Goal: Task Accomplishment & Management: Complete application form

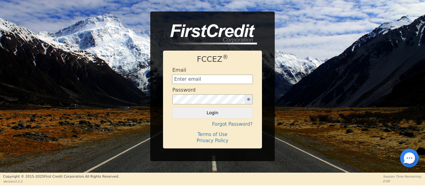
type input "[EMAIL_ADDRESS][DOMAIN_NAME]"
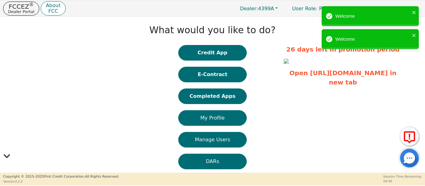
click at [203, 53] on button "Credit App" at bounding box center [212, 53] width 68 height 16
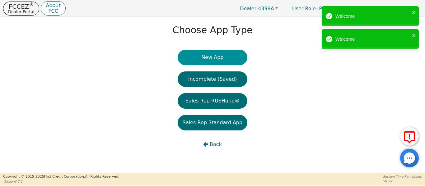
click at [200, 63] on button "New App" at bounding box center [213, 58] width 70 height 16
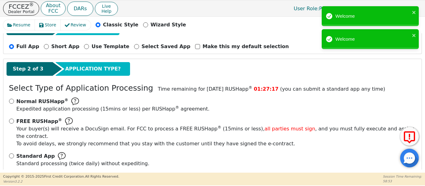
scroll to position [69, 0]
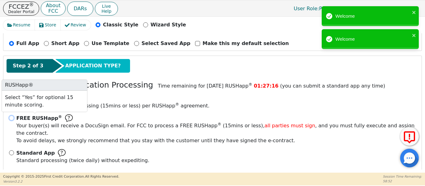
click at [11, 118] on input "FREE RUSHapp ® Your buyer(s) will receive a DocuSign email. For FCC to process …" at bounding box center [11, 118] width 5 height 5
radio input "true"
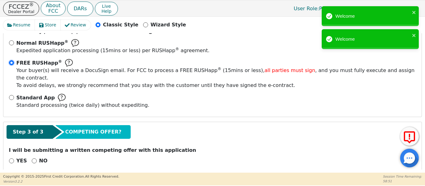
scroll to position [125, 0]
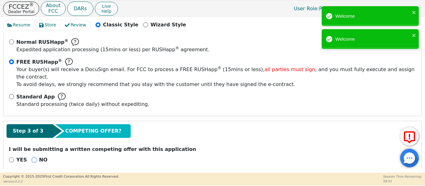
click at [32, 158] on input "NO" at bounding box center [34, 160] width 5 height 5
radio input "true"
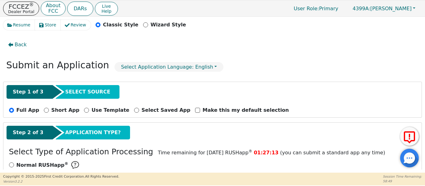
scroll to position [0, 0]
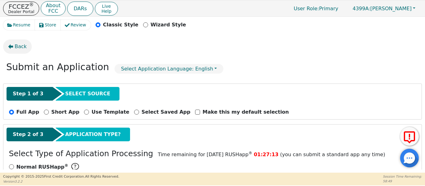
click at [16, 43] on button "Back" at bounding box center [17, 47] width 29 height 14
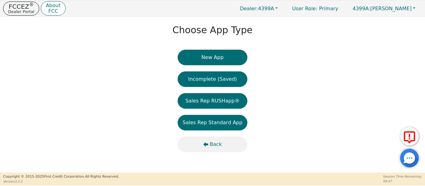
click at [214, 141] on button "Back" at bounding box center [213, 145] width 70 height 16
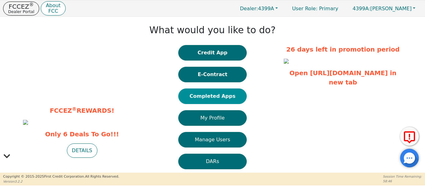
click at [206, 97] on button "Completed Apps" at bounding box center [212, 97] width 68 height 16
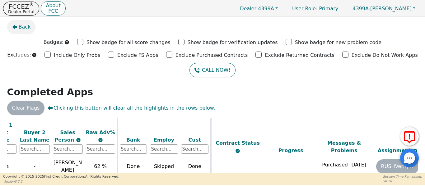
click at [24, 29] on span "Back" at bounding box center [25, 26] width 12 height 7
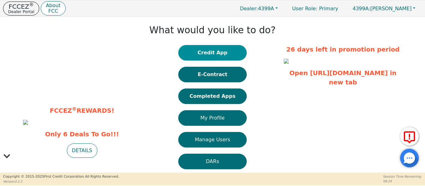
click at [192, 53] on button "Credit App" at bounding box center [212, 53] width 68 height 16
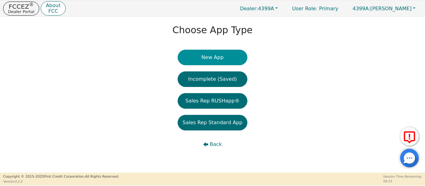
click at [203, 59] on button "New App" at bounding box center [213, 58] width 70 height 16
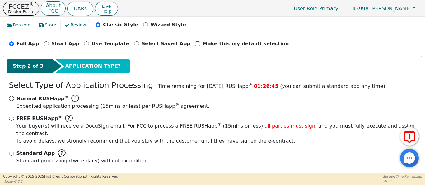
scroll to position [69, 0]
click at [11, 119] on input "FREE RUSHapp ® Your buyer(s) will receive a DocuSign email. For FCC to process …" at bounding box center [11, 118] width 5 height 5
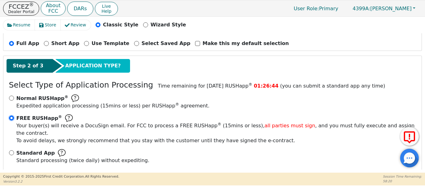
radio input "true"
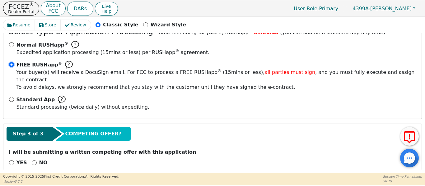
scroll to position [125, 0]
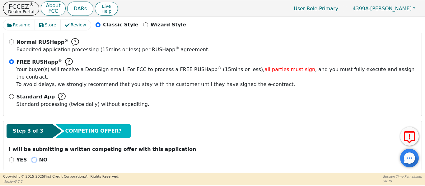
click at [32, 158] on input "NO" at bounding box center [34, 160] width 5 height 5
radio input "true"
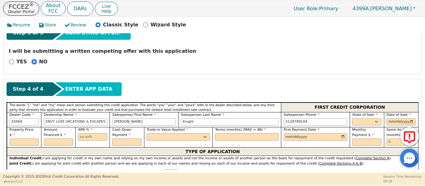
scroll to position [239, 0]
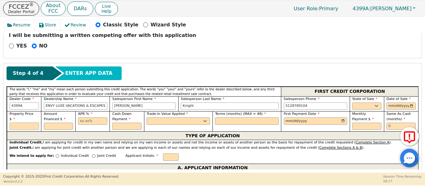
click at [21, 123] on input "text" at bounding box center [24, 126] width 29 height 7
type input "4995.00"
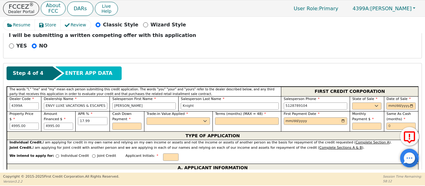
type input "17.99"
type input "0.00"
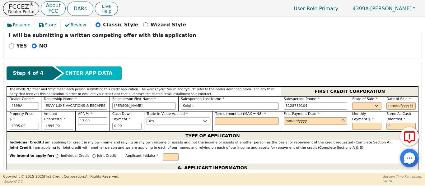
select select "n"
type input "48"
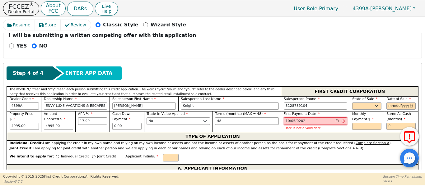
type input "[DATE]"
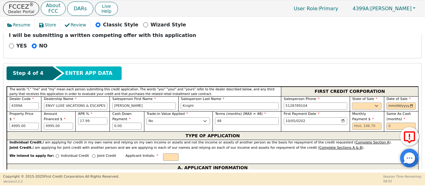
drag, startPoint x: 377, startPoint y: 99, endPoint x: 371, endPoint y: 98, distance: 5.9
click at [376, 103] on select "AK AL AR AZ CA CO CT DC DE FL [GEOGRAPHIC_DATA] HI IA ID IL IN KS [GEOGRAPHIC_D…" at bounding box center [366, 106] width 29 height 7
select select "[GEOGRAPHIC_DATA]"
click at [352, 103] on select "AK AL AR AZ CA CO CT DC DE FL [GEOGRAPHIC_DATA] HI IA ID IL IN KS [GEOGRAPHIC_D…" at bounding box center [366, 106] width 29 height 7
click at [410, 103] on input "date" at bounding box center [401, 106] width 29 height 7
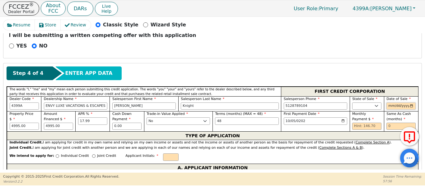
type input "[DATE]"
click at [391, 123] on input "text" at bounding box center [401, 126] width 29 height 7
type input "6"
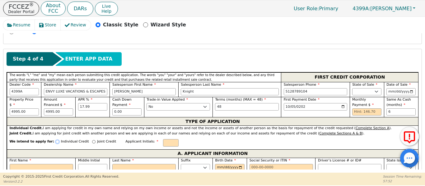
scroll to position [281, 0]
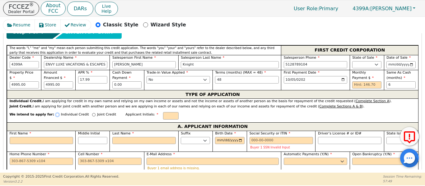
click at [56, 113] on input "Individual Credit" at bounding box center [57, 114] width 3 height 3
radio input "true"
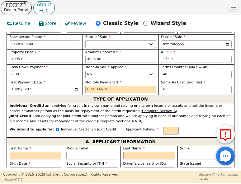
scroll to position [374, 0]
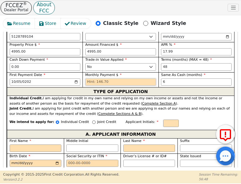
click at [86, 78] on input "text" at bounding box center [120, 81] width 71 height 7
type input "146.70"
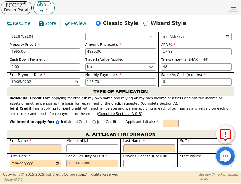
click at [32, 144] on input "First Name" at bounding box center [36, 147] width 52 height 7
type input "S"
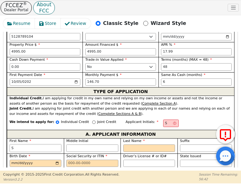
type input "St"
type input "Ste"
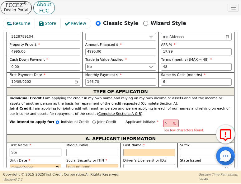
type input "Step"
type input "Steph"
type input "Stepha"
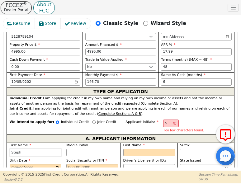
type input "Stepha"
type input "Stephai"
type input "Stepha"
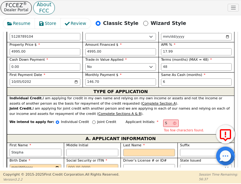
type input "[PERSON_NAME]"
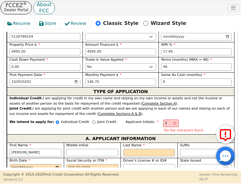
type input "[PERSON_NAME]"
type input "SL"
type input "L"
type input "[PERSON_NAME]"
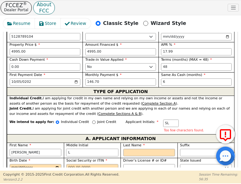
type input "L"
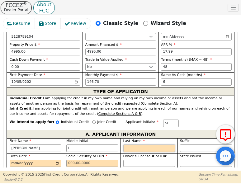
type input "SLB"
type input "B"
type input "[PERSON_NAME]"
type input "Be"
type input "[PERSON_NAME]"
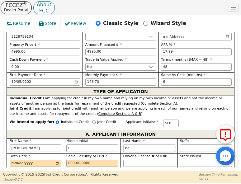
type input "Ber"
type input "[PERSON_NAME]"
type input "[GEOGRAPHIC_DATA]"
type input "[PERSON_NAME]"
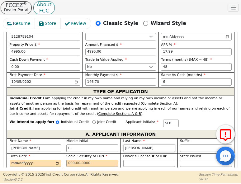
type input "[PERSON_NAME]"
type input "Bernar"
type input "[PERSON_NAME]"
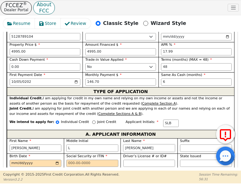
type input "[PERSON_NAME]"
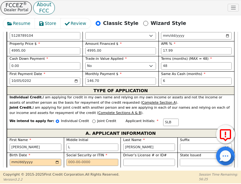
click at [197, 159] on select "AK AL AR AZ CA CO CT DC DE FL [GEOGRAPHIC_DATA] HI IA ID IL IN KS [GEOGRAPHIC_D…" at bounding box center [206, 162] width 52 height 7
select select "[GEOGRAPHIC_DATA]"
click at [180, 159] on select "AK AL AR AZ CA CO CT DC DE FL [GEOGRAPHIC_DATA] HI IA ID IL IN KS [GEOGRAPHIC_D…" at bounding box center [206, 162] width 52 height 7
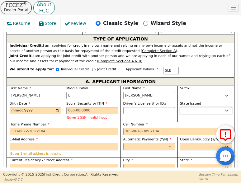
scroll to position [427, 0]
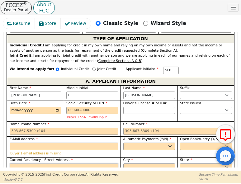
click at [45, 163] on input "Current Residency - Street Address" at bounding box center [64, 166] width 109 height 7
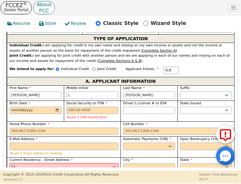
type input "5"
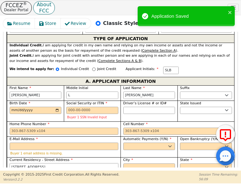
click at [43, 163] on input "[STREET_ADDRESS]" at bounding box center [64, 166] width 109 height 7
type input "[STREET_ADDRESS]"
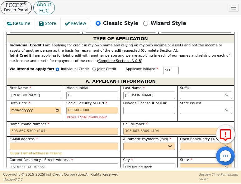
type input "Old Round Rock"
select select "[GEOGRAPHIC_DATA]"
type input "78664"
select select "Own"
paste input "[PERSON_NAME][EMAIL_ADDRESS][DOMAIN_NAME]"
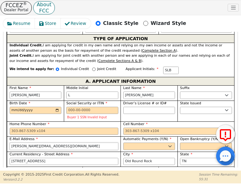
type input "[PERSON_NAME][EMAIL_ADDRESS][DOMAIN_NAME]"
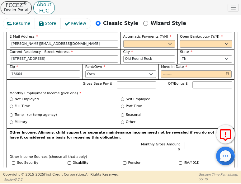
scroll to position [531, 0]
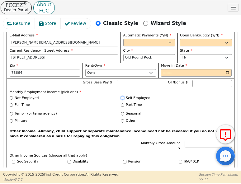
click at [121, 96] on input "Self Employed" at bounding box center [122, 97] width 3 height 3
radio input "true"
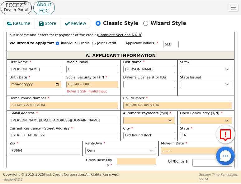
scroll to position [448, 0]
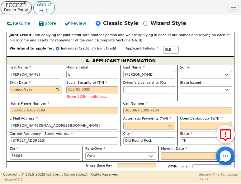
click at [14, 86] on input "Birth Date" at bounding box center [36, 89] width 52 height 7
type input "[DATE]"
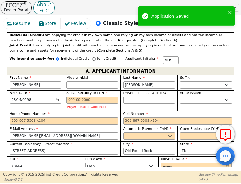
scroll to position [406, 0]
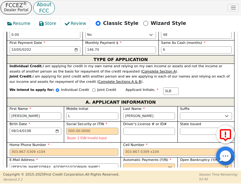
click at [185, 143] on label "Cell Number" at bounding box center [177, 145] width 109 height 5
click at [185, 148] on input "Cell Number" at bounding box center [177, 151] width 109 height 7
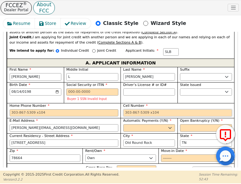
scroll to position [448, 0]
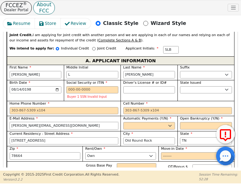
drag, startPoint x: 58, startPoint y: 106, endPoint x: 4, endPoint y: 106, distance: 53.9
click at [0, 105] on html "FCCEZ ® Dealer Portal About FCC DARs Live Help User Role : Primary 4399A: [PERS…" at bounding box center [120, 139] width 241 height 279
click at [149, 122] on select "Yes No" at bounding box center [149, 125] width 52 height 7
select select "y"
click at [123, 122] on select "Yes No" at bounding box center [149, 125] width 52 height 7
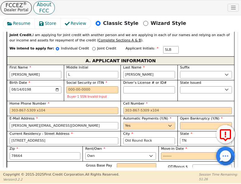
type input "[PERSON_NAME]"
click at [195, 122] on select "Yes No" at bounding box center [206, 125] width 52 height 7
select select "n"
click at [180, 122] on select "Yes No" at bounding box center [206, 125] width 52 height 7
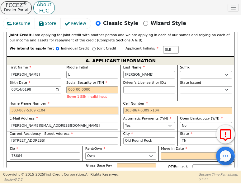
click at [74, 107] on input "Home Phone Number" at bounding box center [64, 110] width 109 height 7
click at [143, 107] on input "Cell Number" at bounding box center [177, 110] width 109 height 7
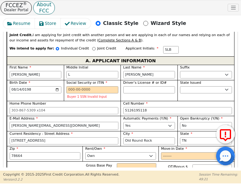
type input "[PHONE_NUMBER]"
drag, startPoint x: 194, startPoint y: 21, endPoint x: 197, endPoint y: 23, distance: 3.5
click at [195, 22] on div "Resume Store Review Classic Style Wizard Style" at bounding box center [120, 24] width 235 height 13
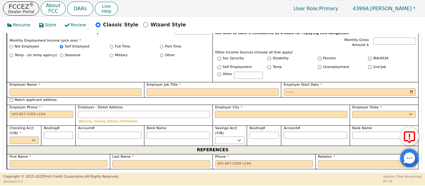
scroll to position [441, 0]
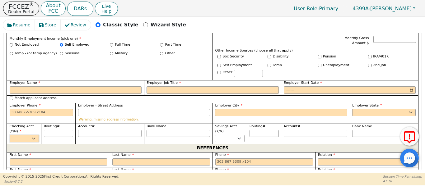
click at [29, 135] on select "Yes No" at bounding box center [24, 138] width 29 height 7
select select "y"
click at [10, 135] on select "Yes No" at bounding box center [24, 138] width 29 height 7
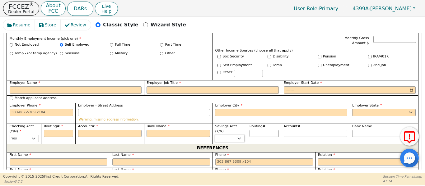
click at [223, 135] on select "Yes No" at bounding box center [229, 138] width 29 height 7
select select "n"
click at [215, 135] on select "Yes No" at bounding box center [229, 138] width 29 height 7
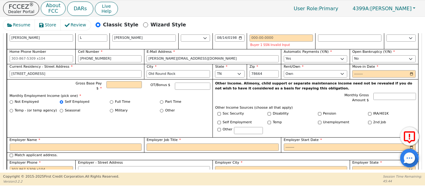
scroll to position [386, 0]
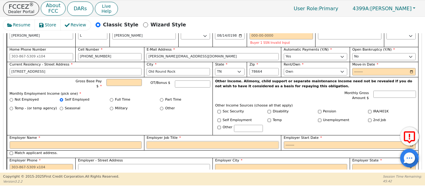
click at [191, 142] on input "Employer Job Title" at bounding box center [213, 145] width 132 height 7
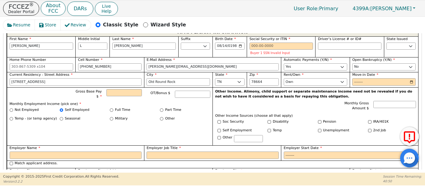
click at [150, 114] on div "Gross Base Pay $ OT/Bonus $ Monthly Employment Income (pick one) * Not Employed…" at bounding box center [110, 116] width 206 height 59
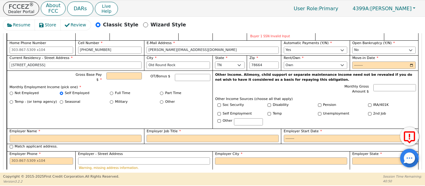
scroll to position [417, 0]
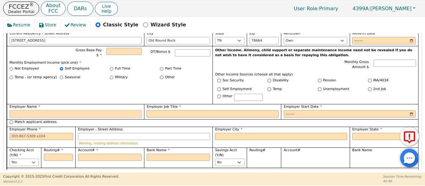
click at [91, 110] on input "Employer Name" at bounding box center [76, 113] width 132 height 7
click at [93, 110] on input "Employer Name" at bounding box center [76, 113] width 132 height 7
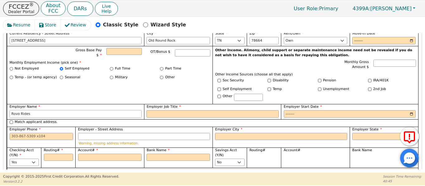
type input "Rovo Rides"
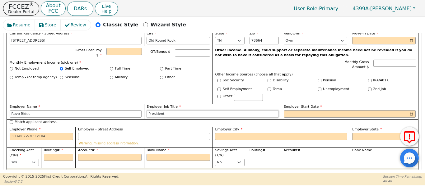
type input "President"
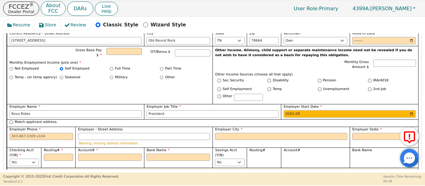
type input "2025-09"
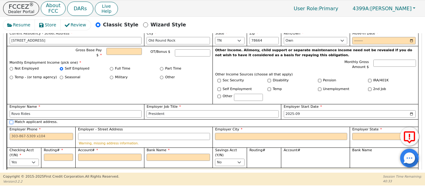
click at [11, 121] on input "Match applicant address." at bounding box center [11, 122] width 3 height 3
checkbox input "true"
type input "[STREET_ADDRESS]"
type input "Old Round Rock"
select select "[GEOGRAPHIC_DATA]"
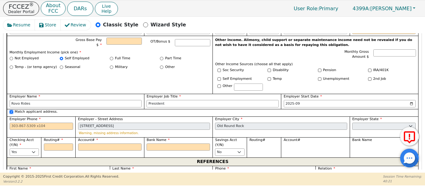
scroll to position [438, 0]
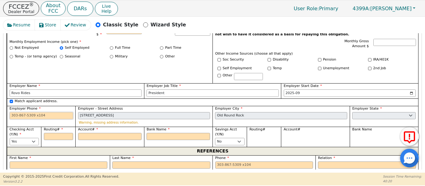
click at [43, 112] on input "Employer Phone" at bounding box center [41, 115] width 63 height 7
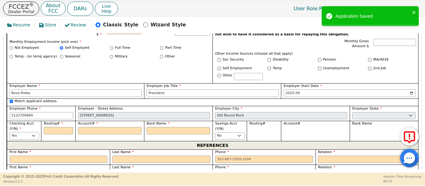
type input "[PHONE_NUMBER]"
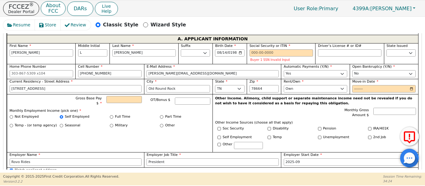
scroll to position [365, 0]
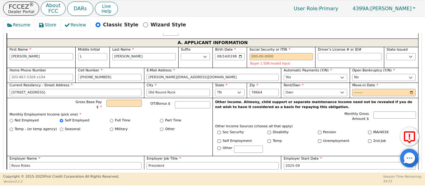
click at [324, 53] on input "Driver’s License # or ID#" at bounding box center [349, 56] width 63 height 7
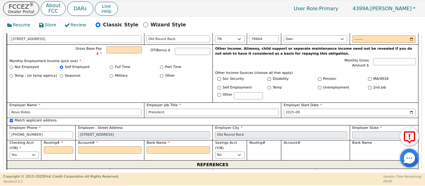
scroll to position [420, 0]
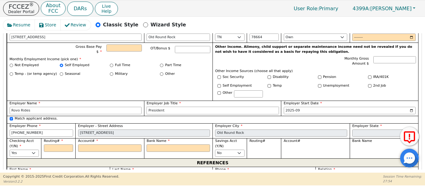
click at [179, 107] on input "President" at bounding box center [213, 110] width 132 height 7
type input "********"
type input "P"
type input "CEo"
click at [11, 117] on input "Match applicant address." at bounding box center [11, 118] width 3 height 3
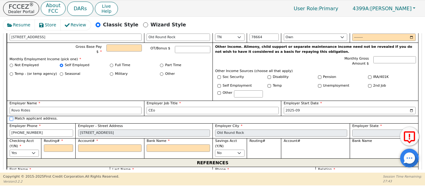
checkbox input "false"
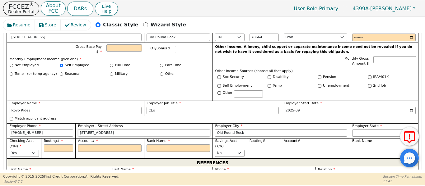
click at [110, 130] on input "[STREET_ADDRESS]" at bounding box center [144, 133] width 132 height 7
type input "5"
click at [140, 130] on input "[STREET_ADDRESS]" at bounding box center [144, 133] width 132 height 7
type input "[STREET_ADDRESS]"
click at [250, 130] on input "Old Round Rock" at bounding box center [281, 133] width 132 height 7
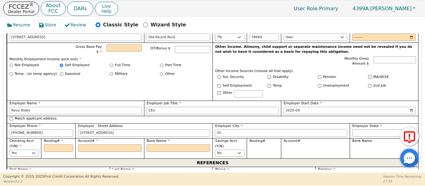
type input "O"
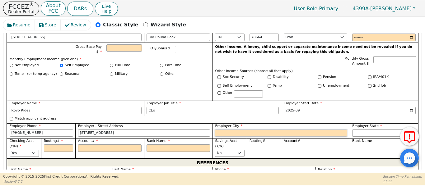
click at [250, 130] on input "Employer City" at bounding box center [281, 133] width 132 height 7
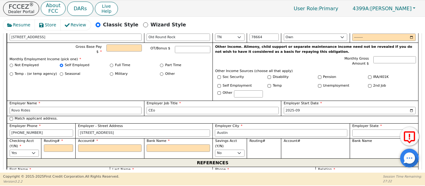
type input "Austin"
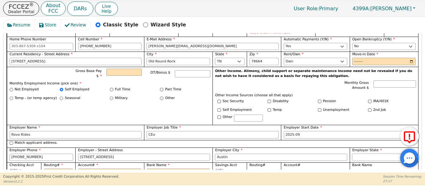
scroll to position [396, 0]
click at [159, 132] on input "CEo" at bounding box center [213, 135] width 132 height 7
type input "C"
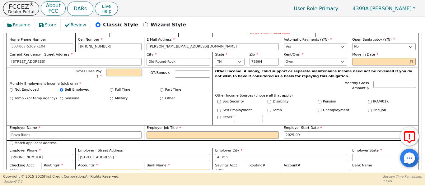
click at [125, 69] on input "Gross Base Pay $" at bounding box center [123, 72] width 35 height 7
type input "10000.00"
click at [357, 58] on input "Move-in Date" at bounding box center [383, 61] width 63 height 7
type input "2015-12"
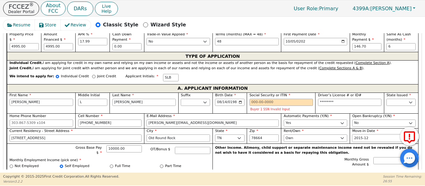
scroll to position [318, 0]
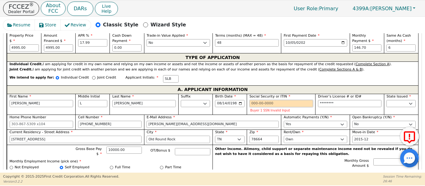
click at [252, 100] on input "Social Security or ITIN" at bounding box center [281, 103] width 63 height 7
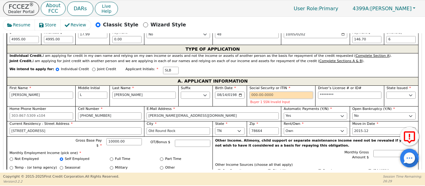
scroll to position [331, 0]
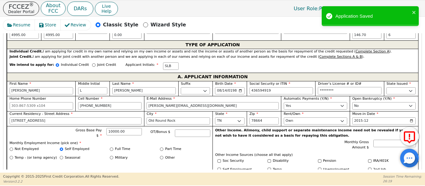
type input "***-**-4919"
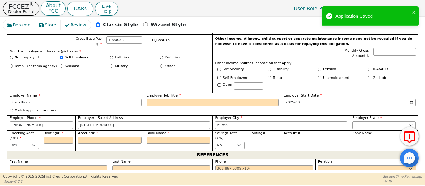
scroll to position [425, 0]
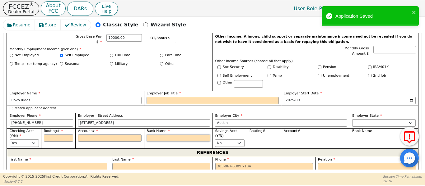
type input "********"
click at [156, 135] on input "Bank Name" at bounding box center [178, 138] width 63 height 7
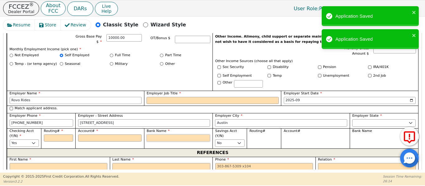
type input "B"
type input "Bu"
type input "[PERSON_NAME]"
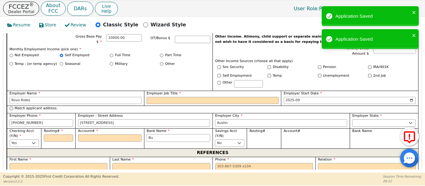
type input "[PERSON_NAME]"
type input "Buin"
type input "[PERSON_NAME]"
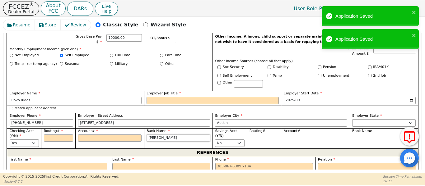
type input "Bu"
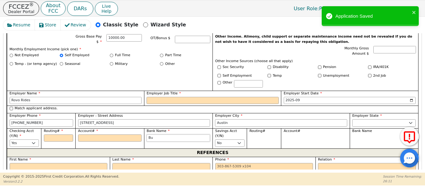
type input "Bus"
type input "Busi"
type input "Busin"
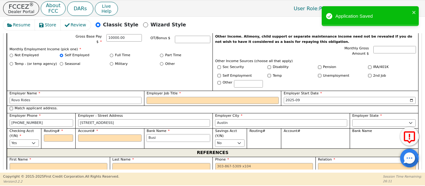
type input "Busin"
type input "Busine"
type input "Busines"
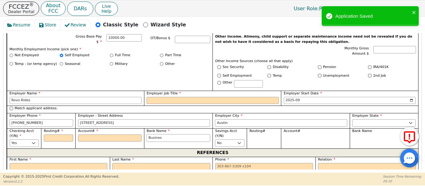
type input "Business"
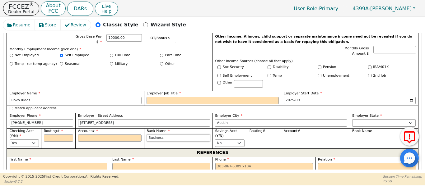
type input "Business"
type input "Busi"
type input "Bu"
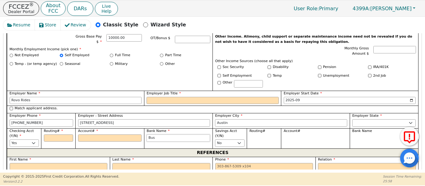
type input "Bu"
type input "B"
type input "U"
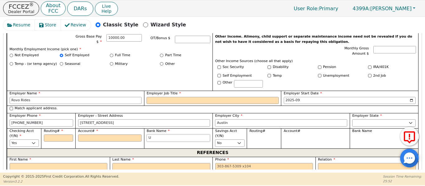
type input "U"
click at [115, 135] on input "Account#" at bounding box center [109, 138] width 63 height 7
type input "S"
type input "*"
click at [115, 135] on input "S" at bounding box center [109, 138] width 63 height 7
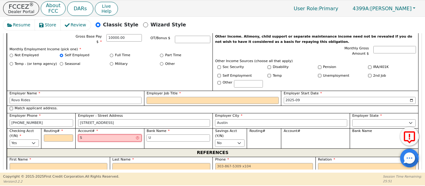
type input "Sa"
type input "**"
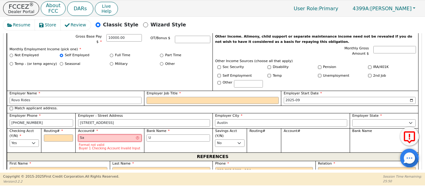
type input "S"
type input "*"
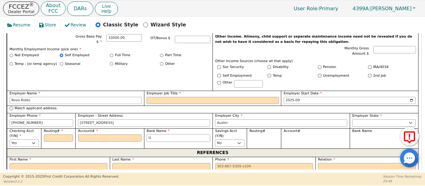
click at [163, 135] on input "U" at bounding box center [178, 138] width 63 height 7
type input "US"
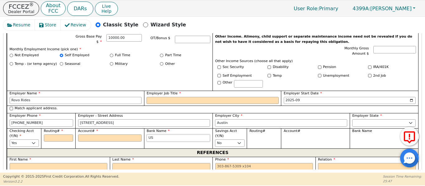
type input "[GEOGRAPHIC_DATA]"
type input "USAA"
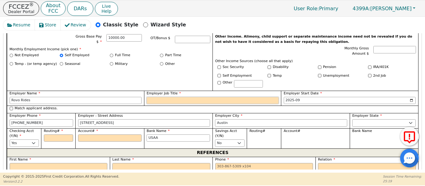
click at [151, 97] on input "Employer Job Title" at bounding box center [213, 100] width 132 height 7
click at [151, 97] on input "F" at bounding box center [213, 100] width 132 height 7
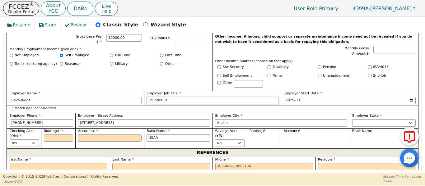
type input "Founder St"
click at [56, 135] on input "Routing#" at bounding box center [58, 138] width 29 height 7
type input "3"
type input "*"
type input "31"
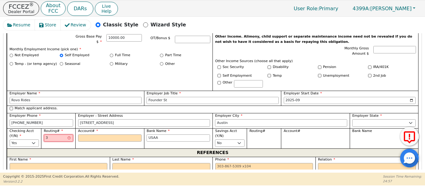
type input "**"
type input "314"
type input "***"
type input "3140"
type input "****"
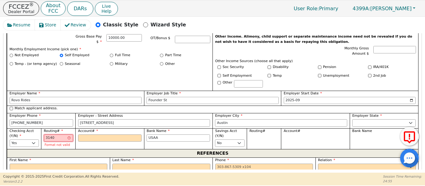
type input "31407"
type input "*****"
type input "314074"
type input "******"
type input "3140742"
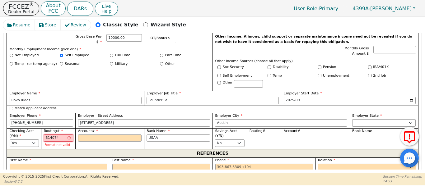
type input "*******"
type input "31407426"
type input "********"
type input "314074269"
type input "*********"
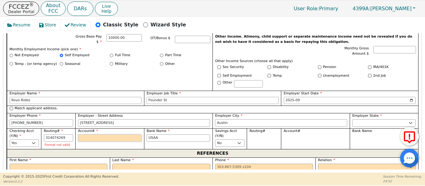
type input "*********"
type input "0"
type input "*"
type input "01"
type input "**"
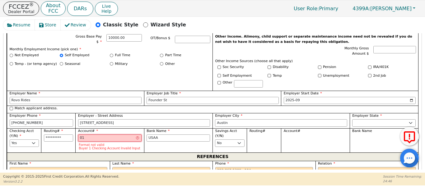
type input "014"
type input "***"
type input "0142"
type input "****"
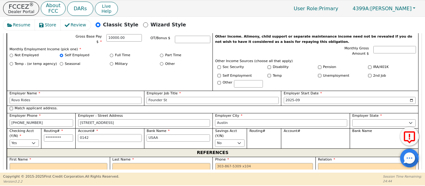
type input "01426"
type input "*****"
type input "014261"
type input "******"
type input "0142612"
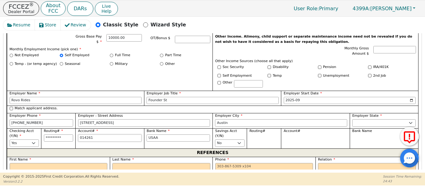
type input "*******"
type input "01426120"
type input "********"
type input "014261200"
type input "*********"
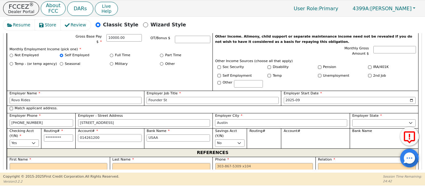
type input "0142612006"
type input "**********"
click at [103, 135] on input "0142612006" at bounding box center [109, 138] width 63 height 7
click at [111, 135] on input "0142612006" at bounding box center [109, 138] width 63 height 7
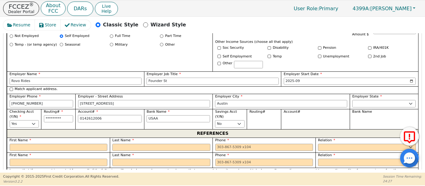
scroll to position [469, 0]
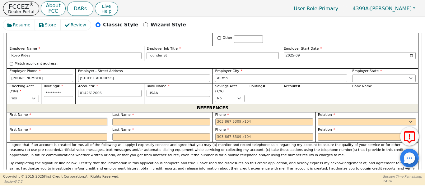
click at [18, 119] on input "text" at bounding box center [59, 122] width 98 height 7
type input "**********"
click at [34, 119] on input "text" at bounding box center [59, 122] width 98 height 7
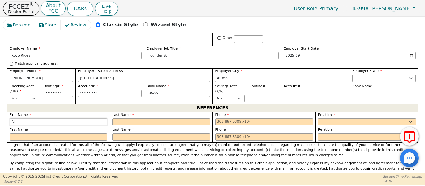
type input "Al"
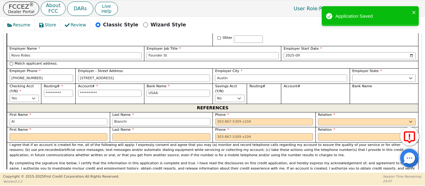
type input "Bianchi"
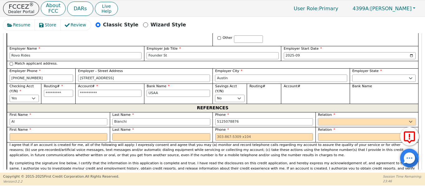
type input "[PHONE_NUMBER]"
click at [327, 119] on select "FATHER MOTHER SISTER BROTHER DAUGHTER SON CO-WORKER NEIGHBOR FRIEND COUSIN G-MO…" at bounding box center [367, 122] width 98 height 7
select select "FRIEND"
click at [318, 119] on select "FATHER MOTHER SISTER BROTHER DAUGHTER SON CO-WORKER NEIGHBOR FRIEND COUSIN G-MO…" at bounding box center [367, 122] width 98 height 7
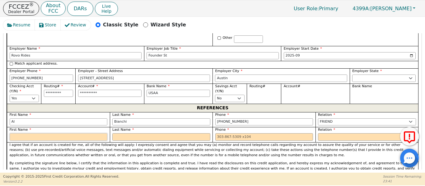
click at [31, 134] on input "text" at bounding box center [59, 137] width 98 height 7
type input "[PERSON_NAME]"
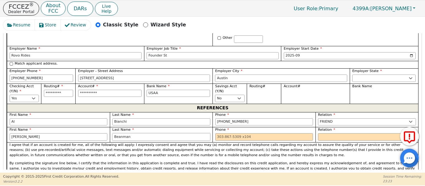
click at [121, 134] on input "Beanman" at bounding box center [161, 137] width 98 height 7
type input "[PERSON_NAME]"
click at [223, 134] on input "tel" at bounding box center [264, 137] width 98 height 7
click at [333, 134] on select "FATHER MOTHER SISTER BROTHER DAUGHTER SON CO-WORKER NEIGHBOR FRIEND COUSIN G-MO…" at bounding box center [367, 137] width 98 height 7
click at [318, 134] on select "FATHER MOTHER SISTER BROTHER DAUGHTER SON CO-WORKER NEIGHBOR FRIEND COUSIN G-MO…" at bounding box center [367, 137] width 98 height 7
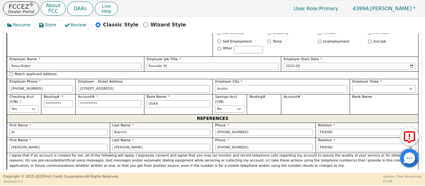
scroll to position [447, 0]
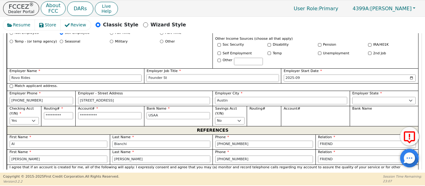
click at [178, 75] on input "Founder St" at bounding box center [213, 78] width 132 height 7
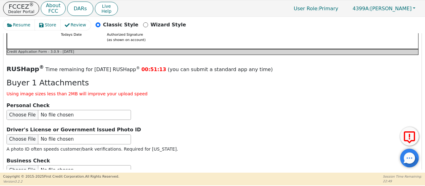
scroll to position [810, 0]
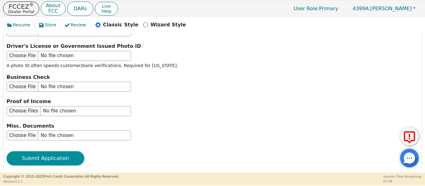
click at [39, 152] on button "Submit Application" at bounding box center [46, 159] width 78 height 14
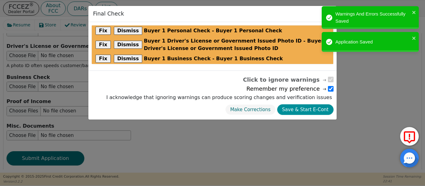
click at [295, 107] on button "Save & Start E-Cont" at bounding box center [305, 110] width 56 height 11
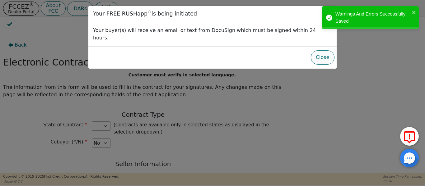
click at [316, 54] on button "Close" at bounding box center [323, 57] width 24 height 14
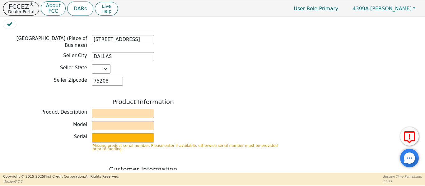
scroll to position [187, 0]
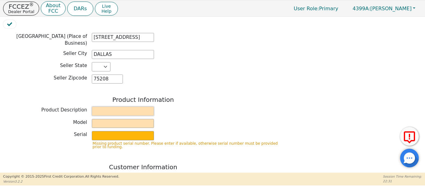
click at [125, 107] on input "text" at bounding box center [123, 111] width 62 height 9
click at [125, 110] on input "text" at bounding box center [123, 111] width 62 height 9
click at [125, 110] on input "T" at bounding box center [123, 111] width 62 height 9
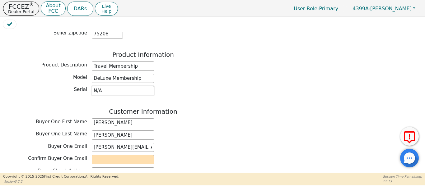
scroll to position [277, 0]
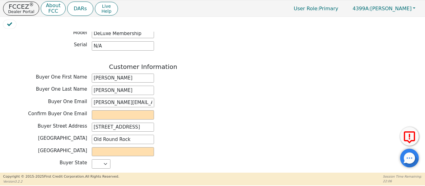
drag, startPoint x: 93, startPoint y: 99, endPoint x: 157, endPoint y: 99, distance: 63.5
click at [13, 43] on div "Back Electronic Contract Helper Select Contract Language: English Customer must…" at bounding box center [143, 93] width 280 height 664
paste input "[PERSON_NAME][EMAIL_ADDRESS][DOMAIN_NAME]"
click at [110, 148] on input "text" at bounding box center [123, 152] width 62 height 9
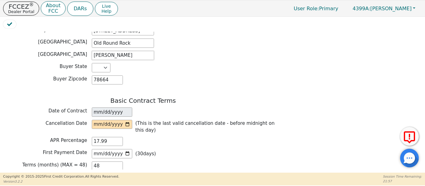
scroll to position [391, 0]
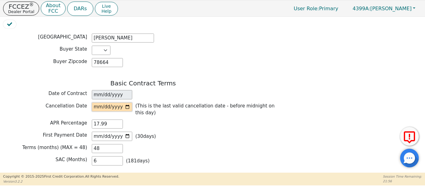
click at [126, 103] on input "date" at bounding box center [112, 107] width 40 height 9
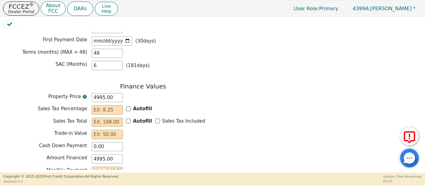
scroll to position [495, 0]
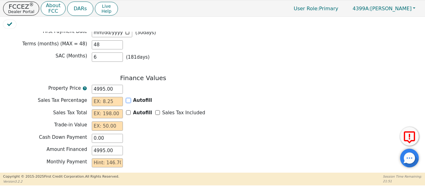
click at [129, 98] on input "Autofill" at bounding box center [128, 100] width 5 height 5
click at [155, 110] on input "Sales Tax Included" at bounding box center [157, 112] width 5 height 5
click at [109, 122] on input "text" at bounding box center [107, 126] width 31 height 9
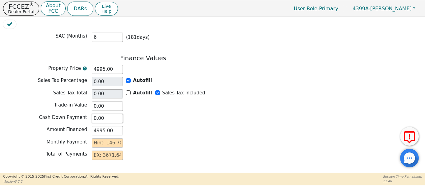
scroll to position [516, 0]
click at [104, 138] on input "text" at bounding box center [107, 142] width 31 height 9
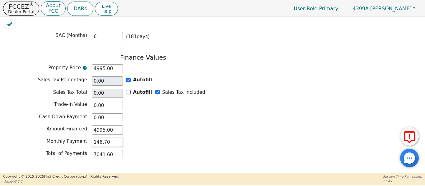
scroll to position [527, 0]
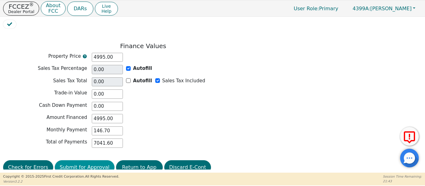
click at [74, 161] on button "Submit for Approval" at bounding box center [85, 168] width 60 height 14
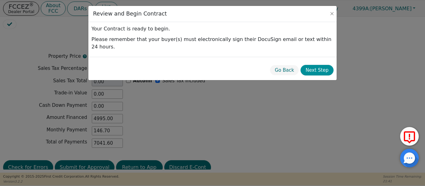
click at [312, 65] on button "Next Step" at bounding box center [317, 70] width 33 height 11
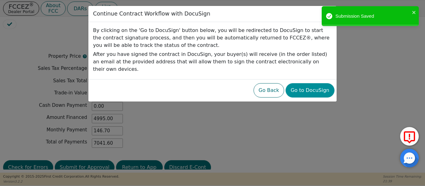
click at [312, 83] on button "Go to DocuSign" at bounding box center [310, 90] width 49 height 14
